Goal: Transaction & Acquisition: Purchase product/service

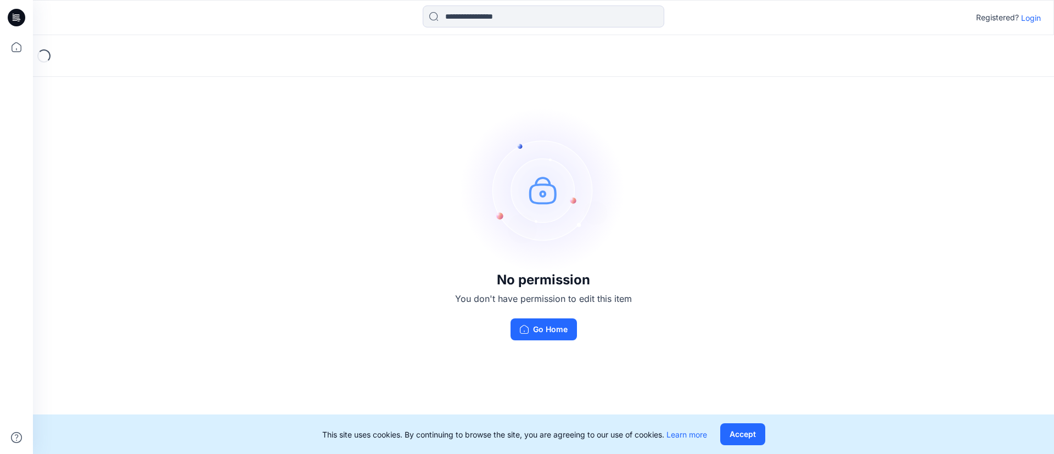
click at [1029, 16] on p "Login" at bounding box center [1032, 18] width 20 height 12
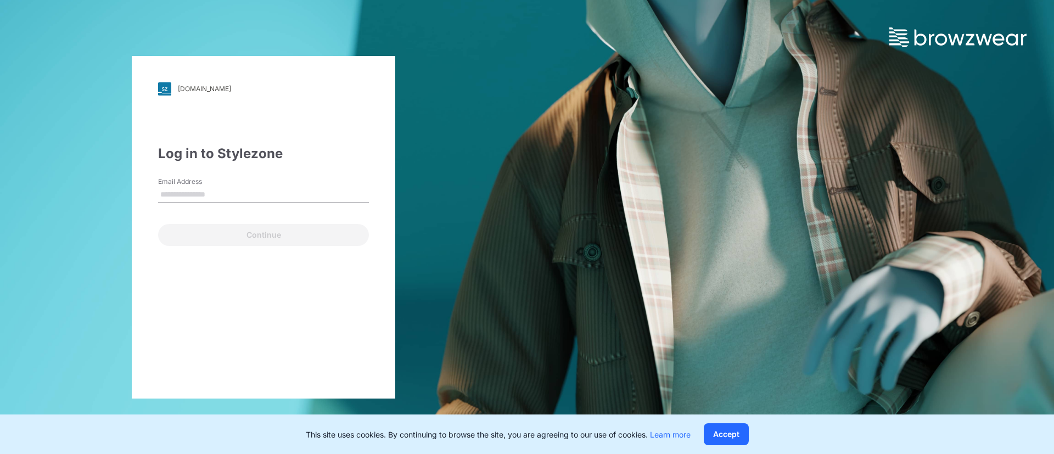
click at [253, 188] on input "Email Address" at bounding box center [263, 195] width 211 height 16
type input "**********"
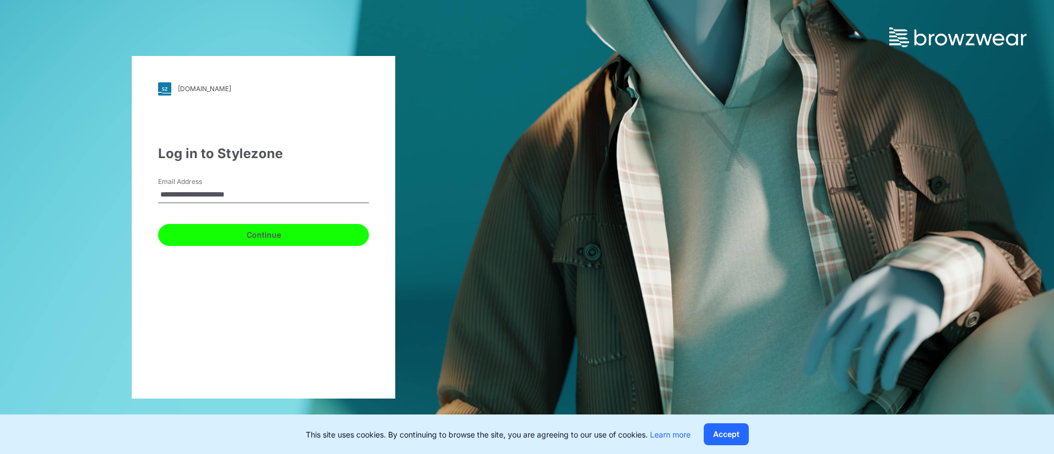
click at [249, 239] on button "Continue" at bounding box center [263, 235] width 211 height 22
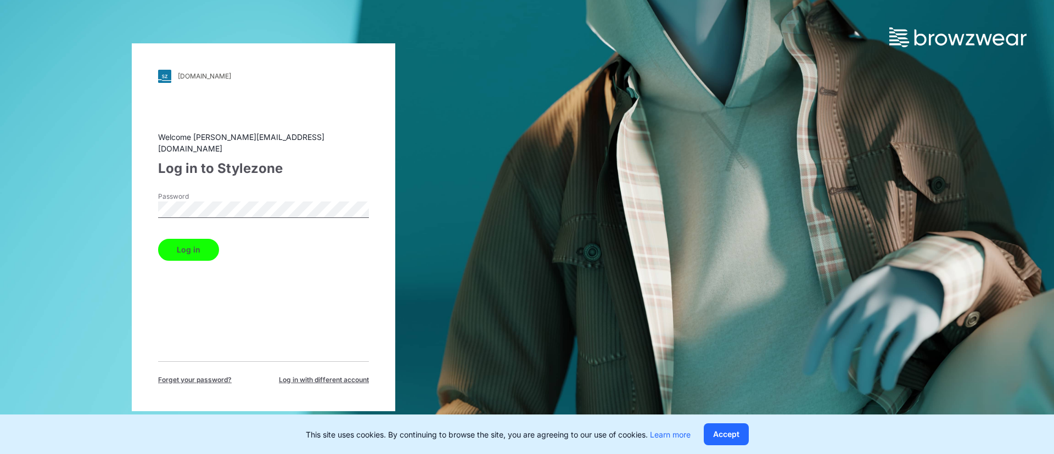
click at [172, 249] on button "Log in" at bounding box center [188, 250] width 61 height 22
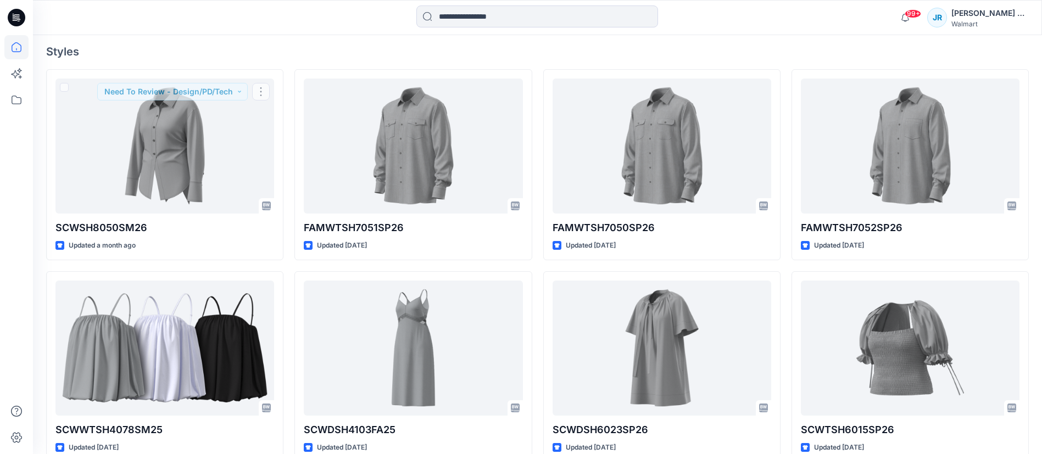
scroll to position [330, 0]
